Goal: Information Seeking & Learning: Understand process/instructions

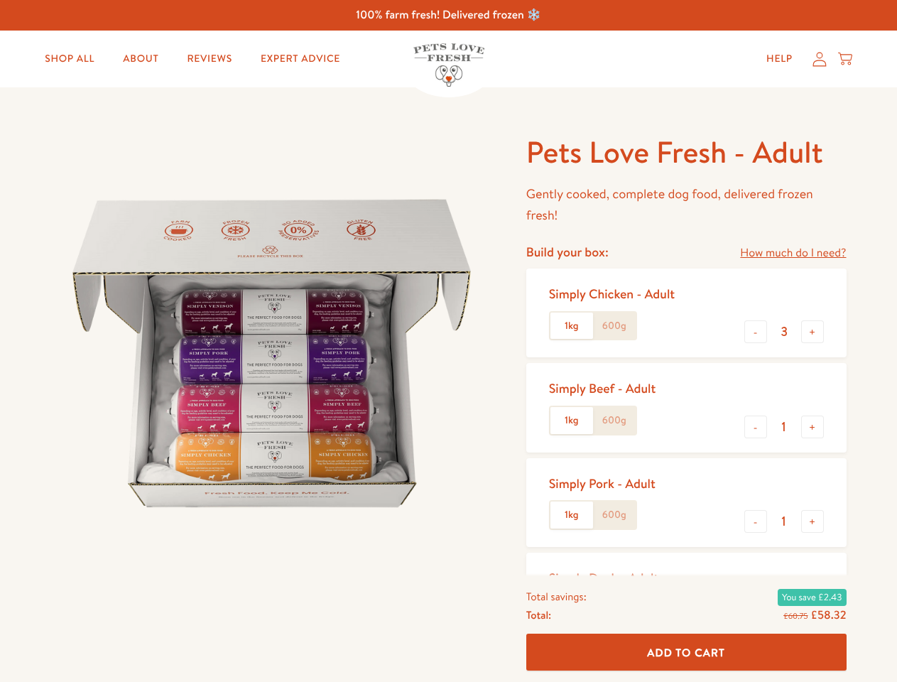
click at [448, 341] on img at bounding box center [271, 353] width 441 height 441
click at [793, 253] on link "How much do I need?" at bounding box center [793, 253] width 106 height 19
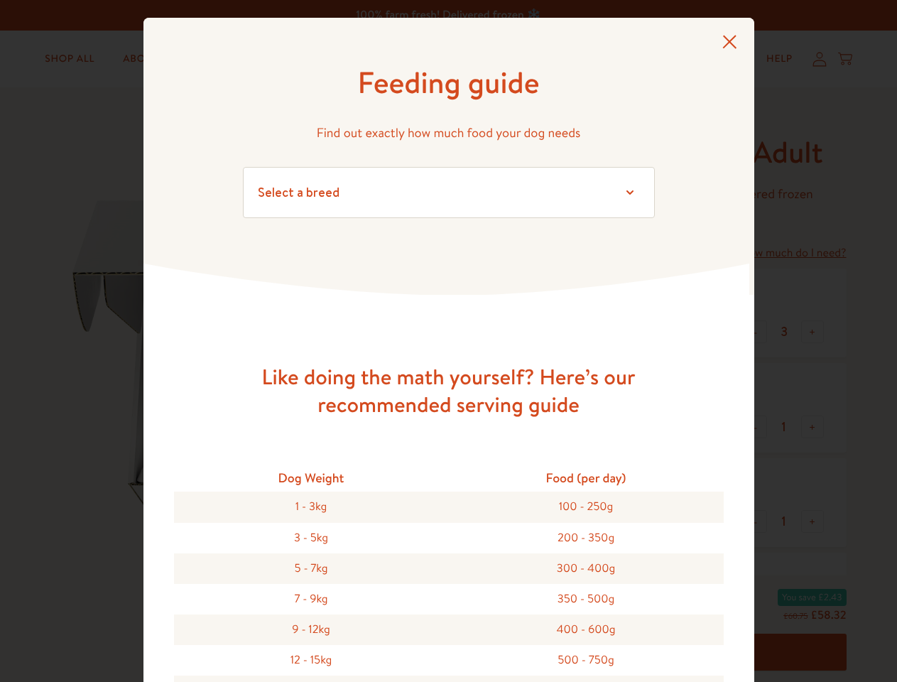
click at [756, 332] on div "Feeding guide Find out exactly how much food your dog needs Select a breed Affe…" at bounding box center [448, 341] width 897 height 682
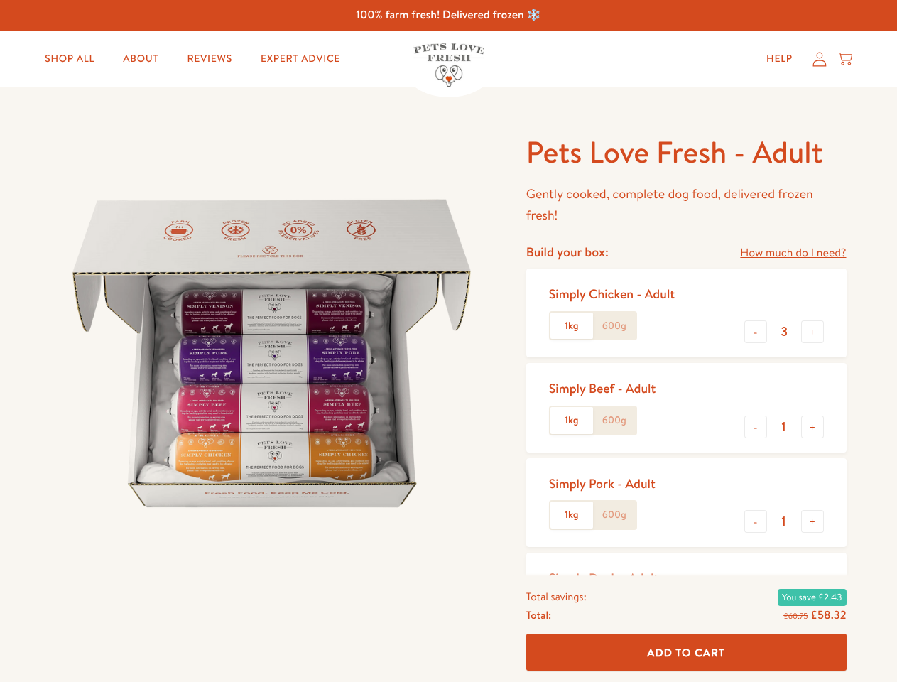
click at [813, 332] on button "+" at bounding box center [813, 331] width 23 height 23
type input "4"
click at [756, 427] on button "-" at bounding box center [756, 427] width 23 height 23
click at [813, 427] on button "+" at bounding box center [813, 427] width 23 height 23
type input "1"
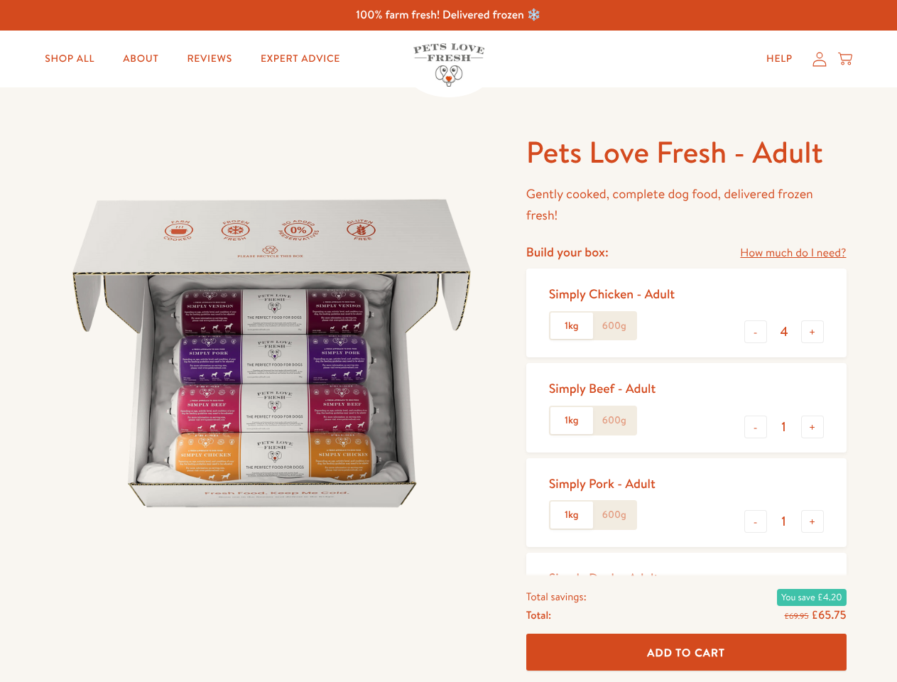
click at [756, 522] on button "-" at bounding box center [756, 521] width 23 height 23
click at [813, 522] on button "+" at bounding box center [813, 521] width 23 height 23
type input "1"
